Goal: Ask a question

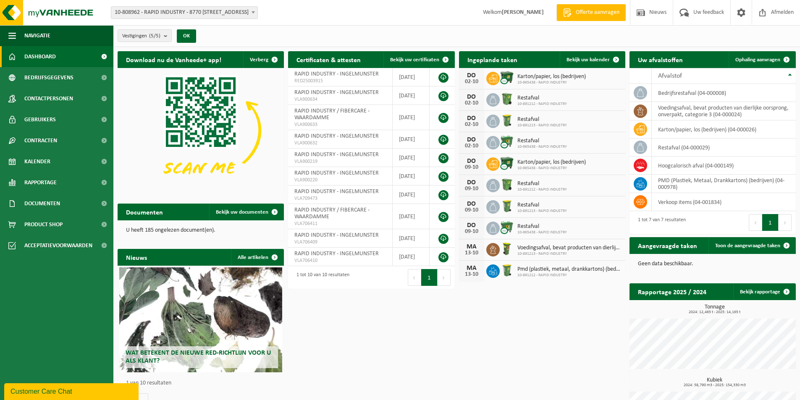
click at [254, 13] on b at bounding box center [253, 12] width 3 height 2
select select "152320"
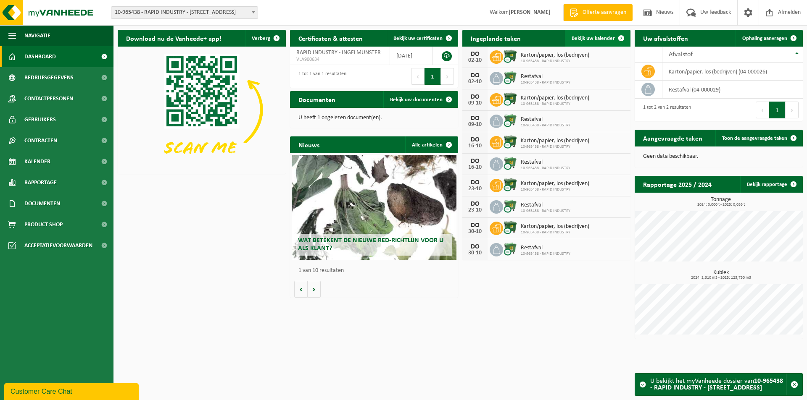
click at [599, 37] on span "Bekijk uw kalender" at bounding box center [592, 38] width 43 height 5
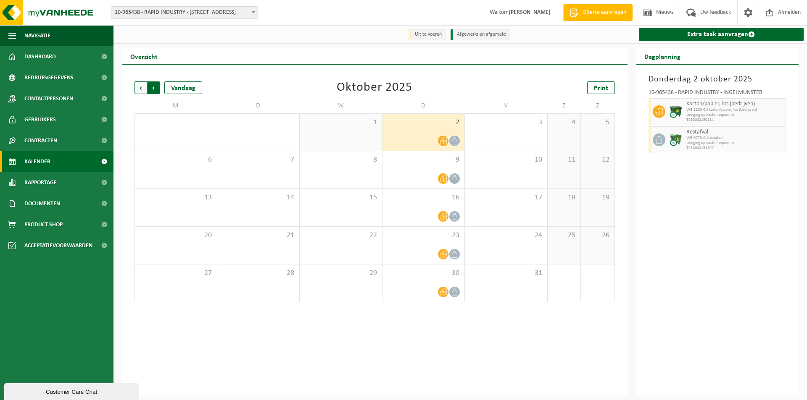
click at [140, 86] on span "Vorige" at bounding box center [140, 88] width 13 height 13
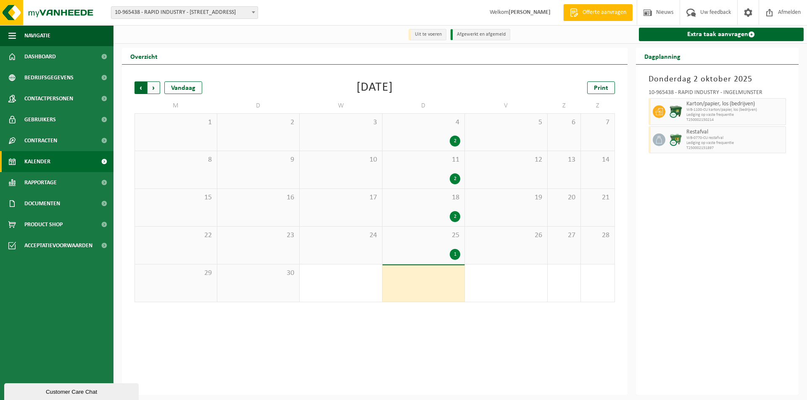
click at [153, 89] on span "Volgende" at bounding box center [153, 88] width 13 height 13
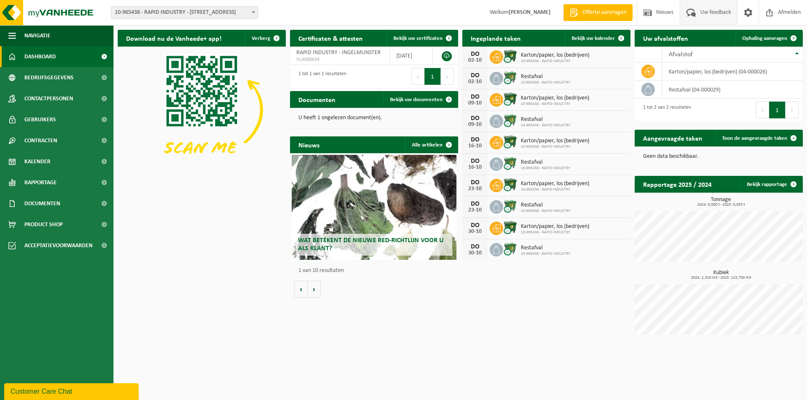
click at [715, 16] on span "Uw feedback" at bounding box center [715, 12] width 35 height 25
click at [700, 13] on span "Uw feedback" at bounding box center [715, 12] width 35 height 25
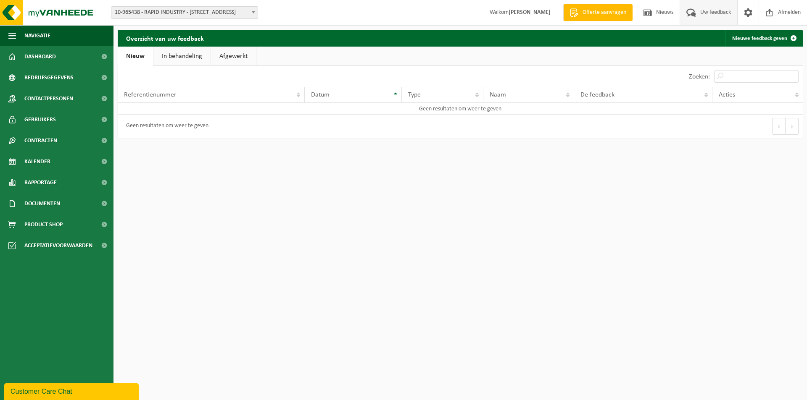
click at [186, 57] on link "In behandeling" at bounding box center [181, 56] width 57 height 19
click at [230, 54] on link "Afgewerkt" at bounding box center [234, 56] width 45 height 19
click at [138, 56] on link "Nieuw" at bounding box center [135, 56] width 34 height 19
click at [532, 13] on strong "[PERSON_NAME]" at bounding box center [529, 12] width 42 height 6
click at [612, 15] on span "Offerte aanvragen" at bounding box center [604, 12] width 48 height 8
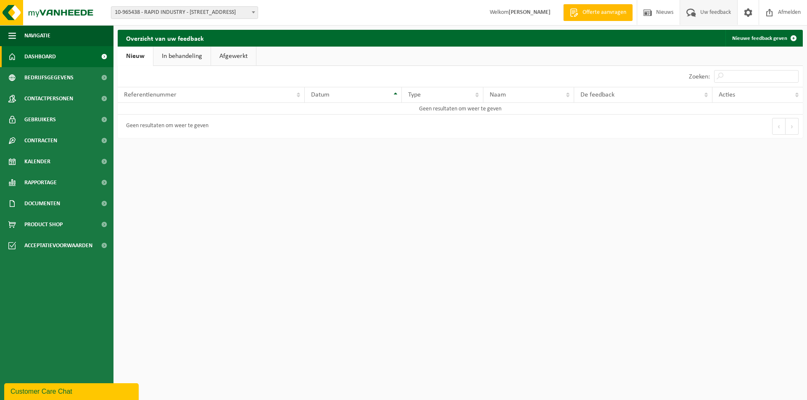
click at [54, 53] on span "Dashboard" at bounding box center [40, 56] width 32 height 21
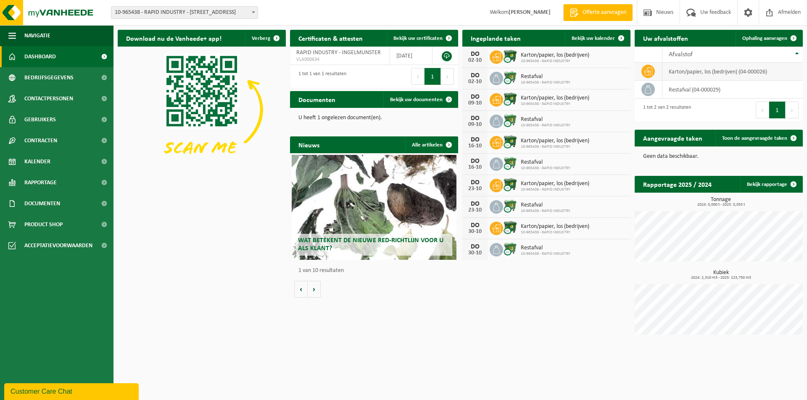
click at [708, 75] on td "karton/papier, los (bedrijven) (04-000026)" at bounding box center [732, 72] width 140 height 18
click at [537, 56] on span "Karton/papier, los (bedrijven)" at bounding box center [555, 55] width 68 height 7
click at [59, 97] on span "Contactpersonen" at bounding box center [48, 98] width 49 height 21
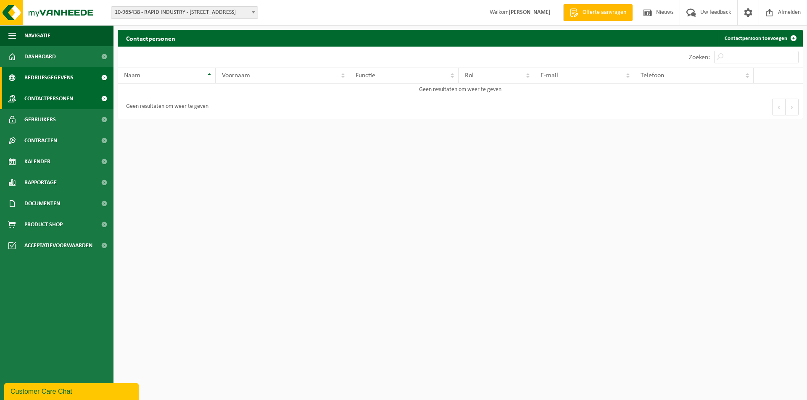
click at [57, 77] on span "Bedrijfsgegevens" at bounding box center [48, 77] width 49 height 21
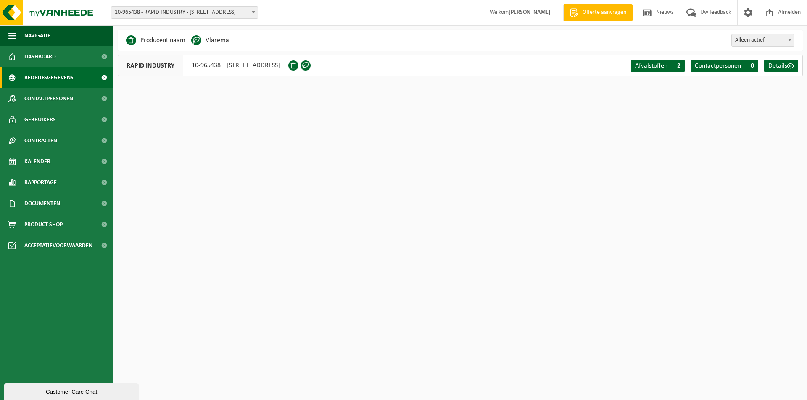
click at [92, 395] on div "Customer Care Chat" at bounding box center [72, 392] width 122 height 6
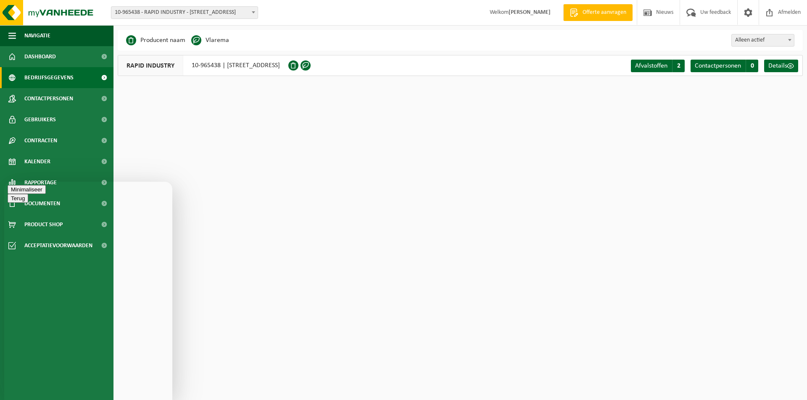
type textarea "Papier en karton werd niet opgehaald op [DATE] op ophaalpunt 10-965438 [STREET_…"
type textarea "Wordt er zeker vandaag opgehaald en kan het extra papier en karton dat vorige w…"
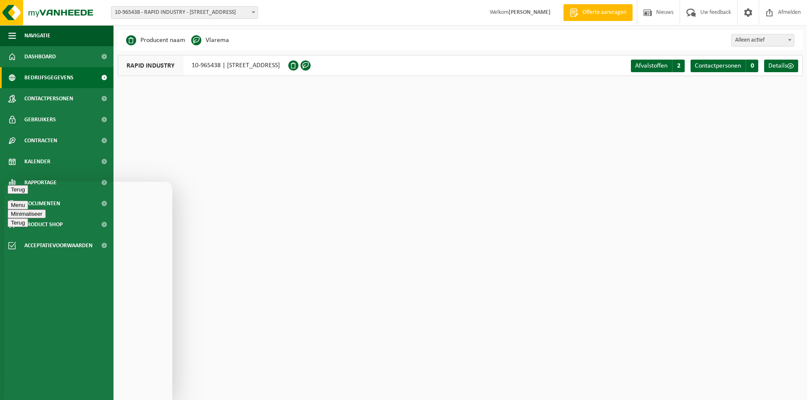
click at [57, 57] on link "Dashboard" at bounding box center [56, 56] width 113 height 21
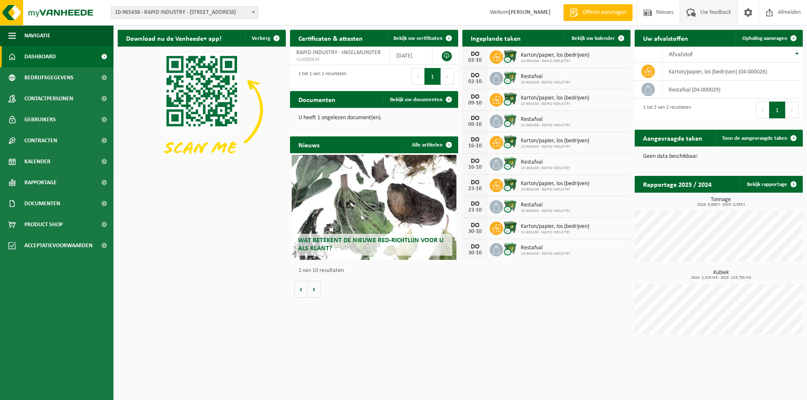
click at [711, 10] on span "Uw feedback" at bounding box center [715, 12] width 35 height 25
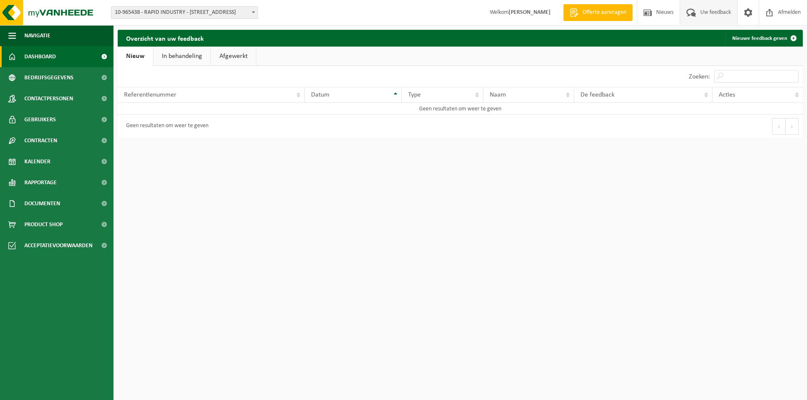
click at [48, 53] on span "Dashboard" at bounding box center [40, 56] width 32 height 21
